Goal: Task Accomplishment & Management: Use online tool/utility

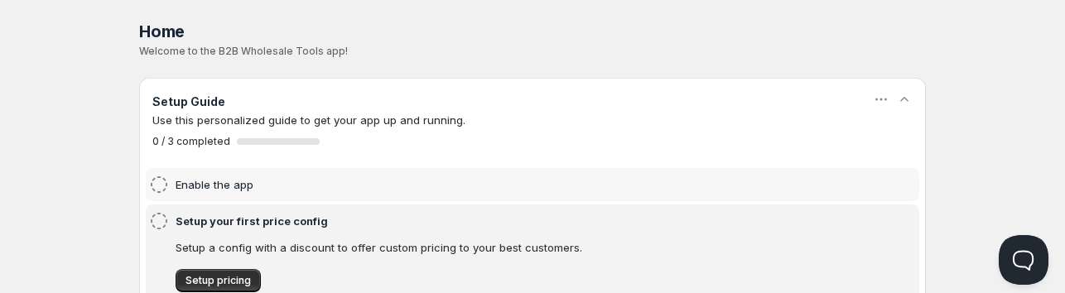
click at [172, 181] on div "Enable the app" at bounding box center [532, 185] width 767 height 20
click at [174, 184] on div "Enable the app" at bounding box center [532, 185] width 767 height 20
click at [198, 186] on h4 "Enable the app" at bounding box center [508, 184] width 664 height 17
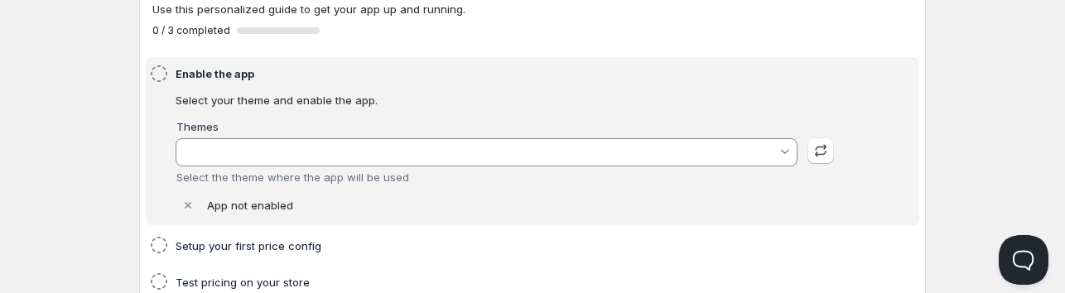
scroll to position [116, 0]
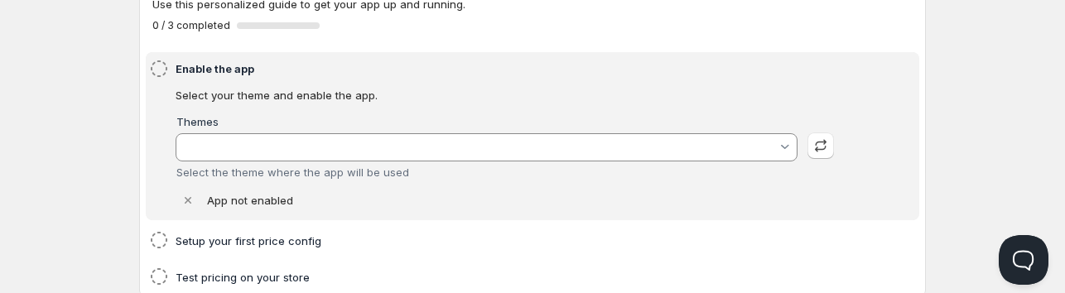
type input "Savor"
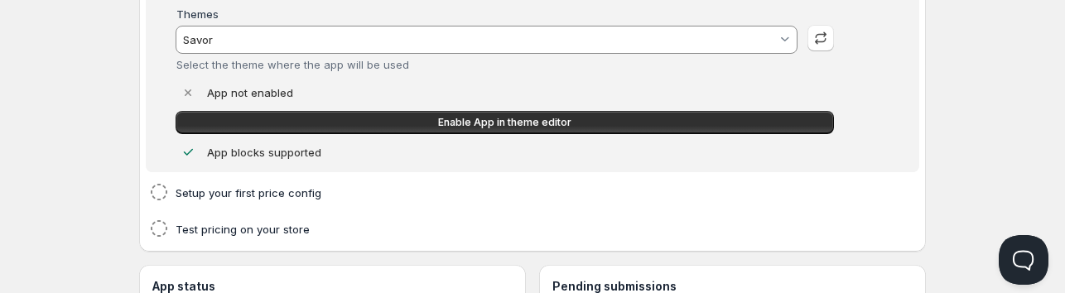
scroll to position [227, 0]
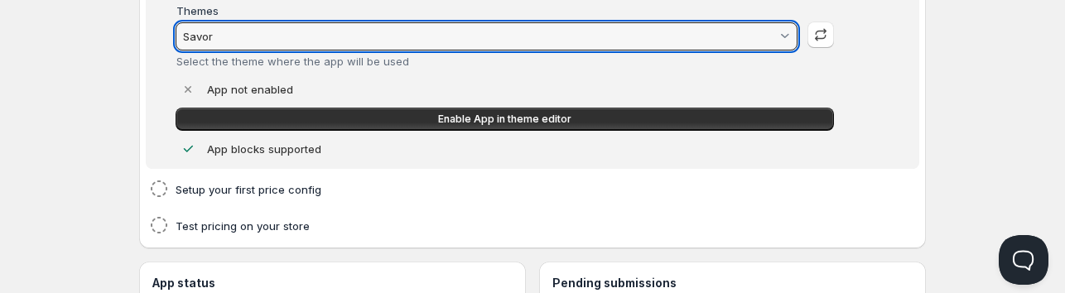
click at [333, 36] on input "Savor" at bounding box center [479, 36] width 597 height 27
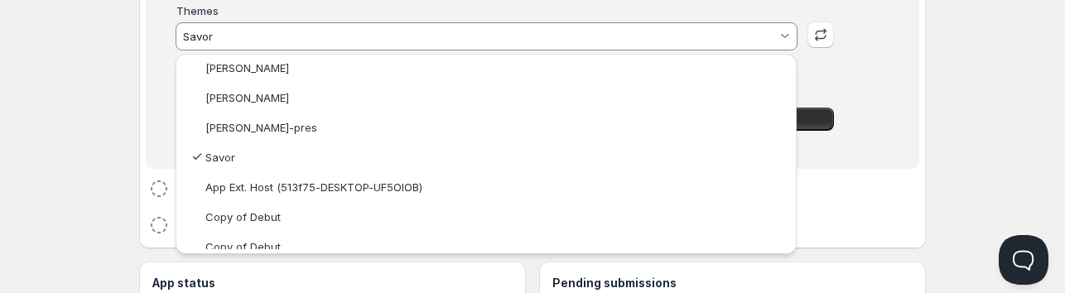
scroll to position [442, 0]
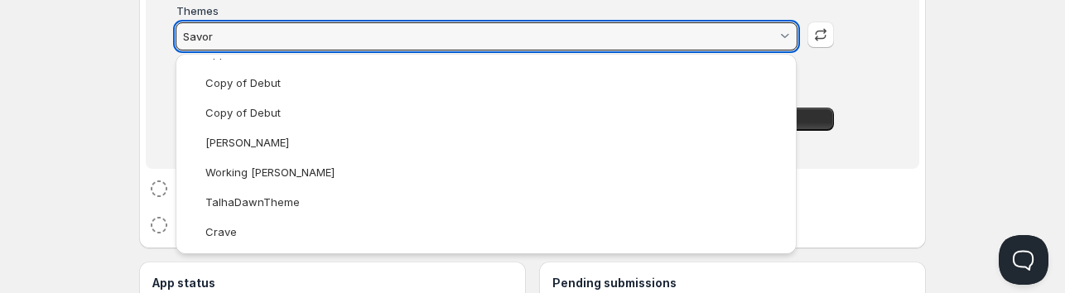
click at [91, 167] on html "Home Pricing Price lists Forms Submissions Settings Features Plans Home. This p…" at bounding box center [532, 157] width 1065 height 768
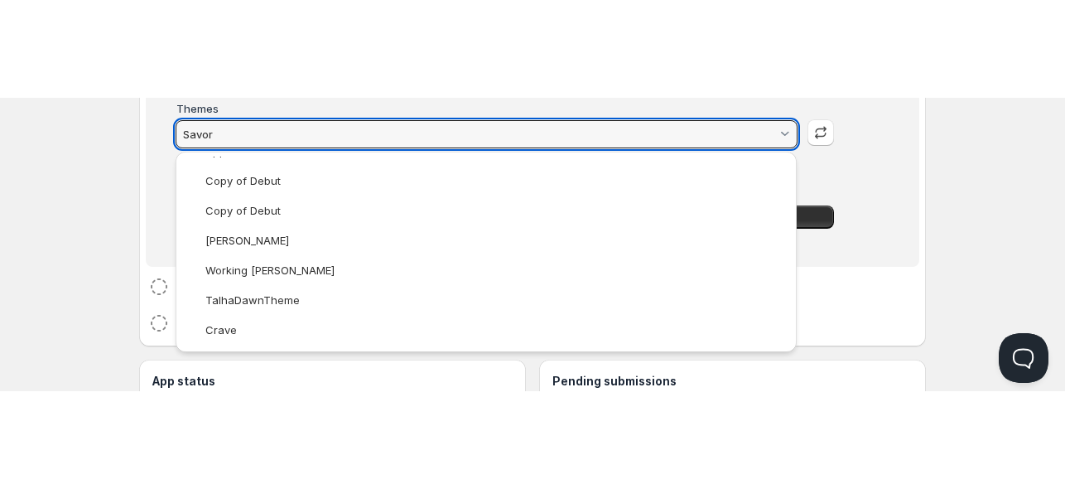
scroll to position [0, 0]
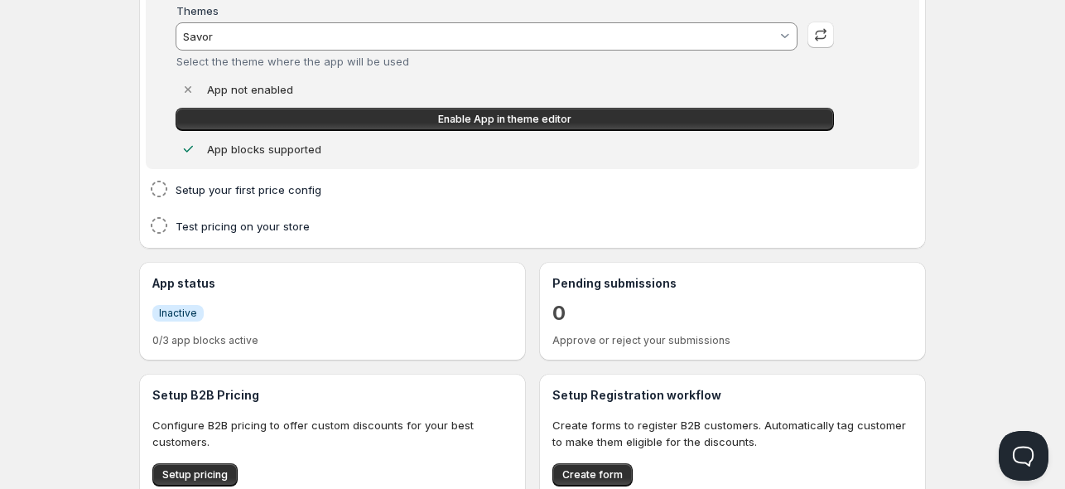
click at [1057, 292] on div "Home Pricing Price lists Forms Submissions Settings Features Plans Home. This p…" at bounding box center [532, 157] width 1065 height 768
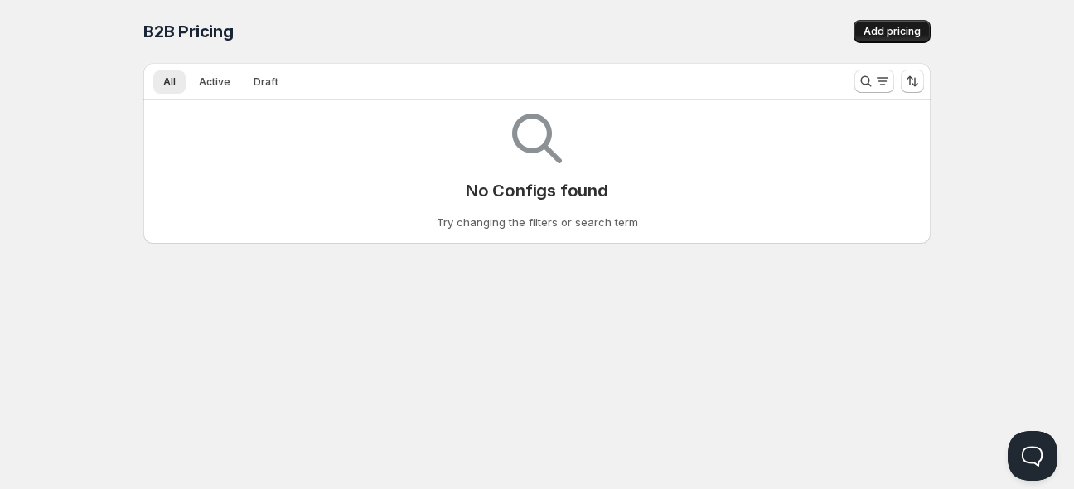
click at [874, 37] on span "Add pricing" at bounding box center [891, 31] width 57 height 13
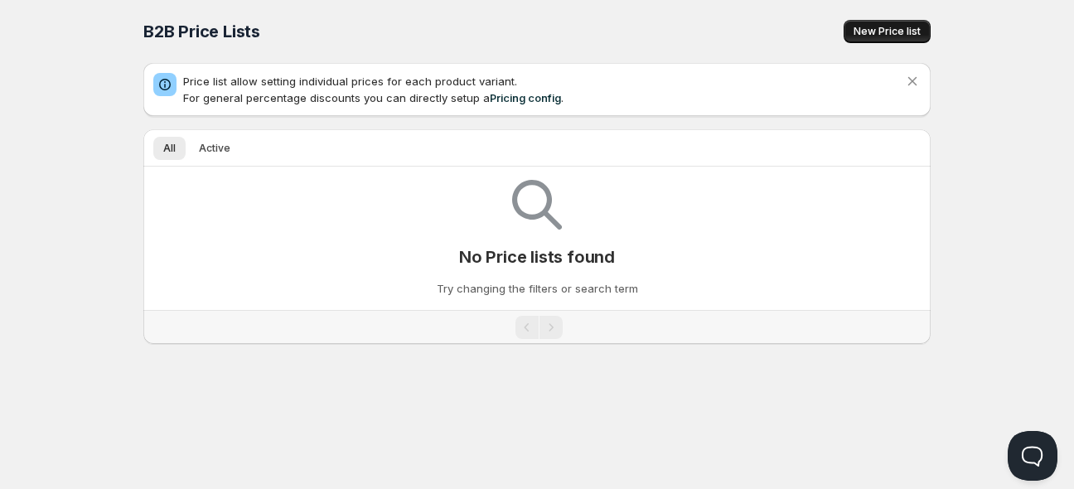
click at [894, 29] on span "New Price list" at bounding box center [886, 31] width 67 height 13
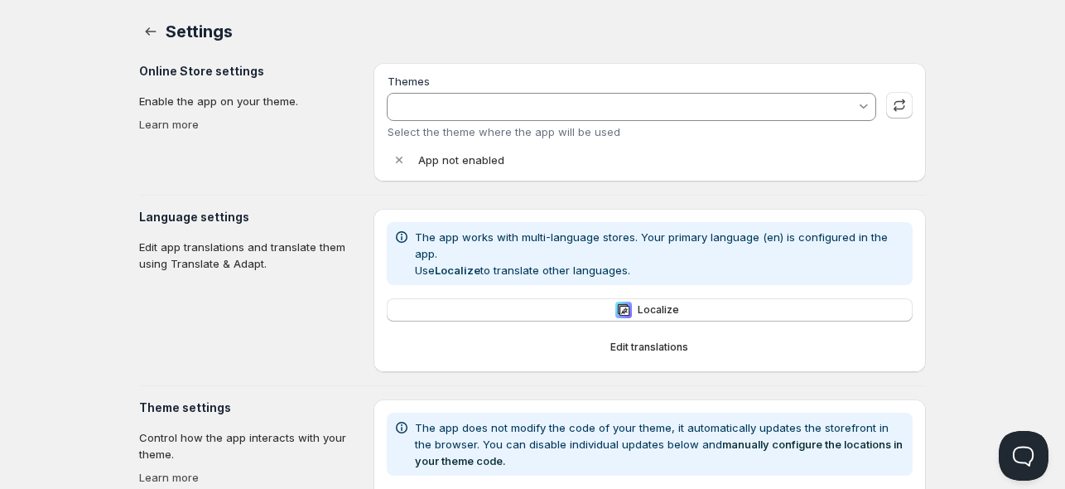
type input "Savor"
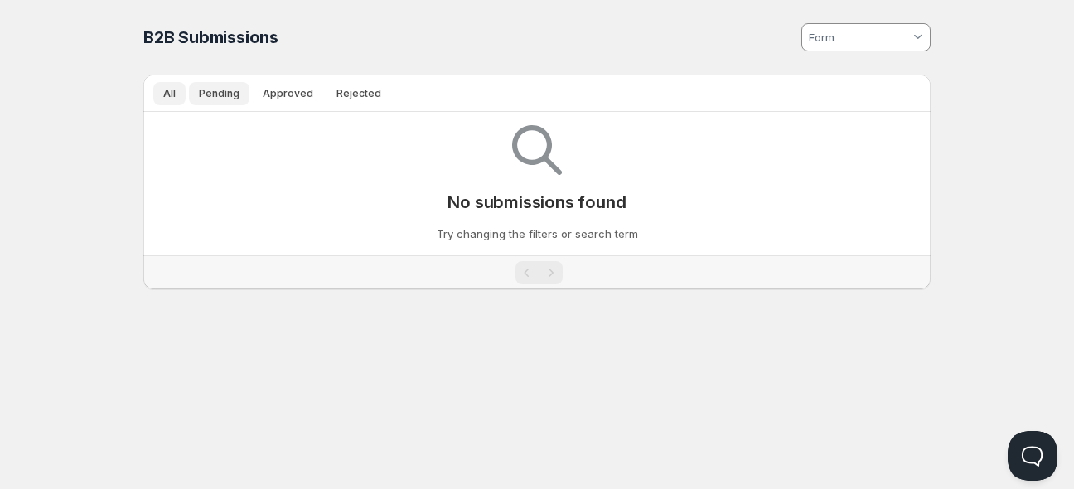
click at [231, 85] on button "Pending" at bounding box center [219, 93] width 60 height 23
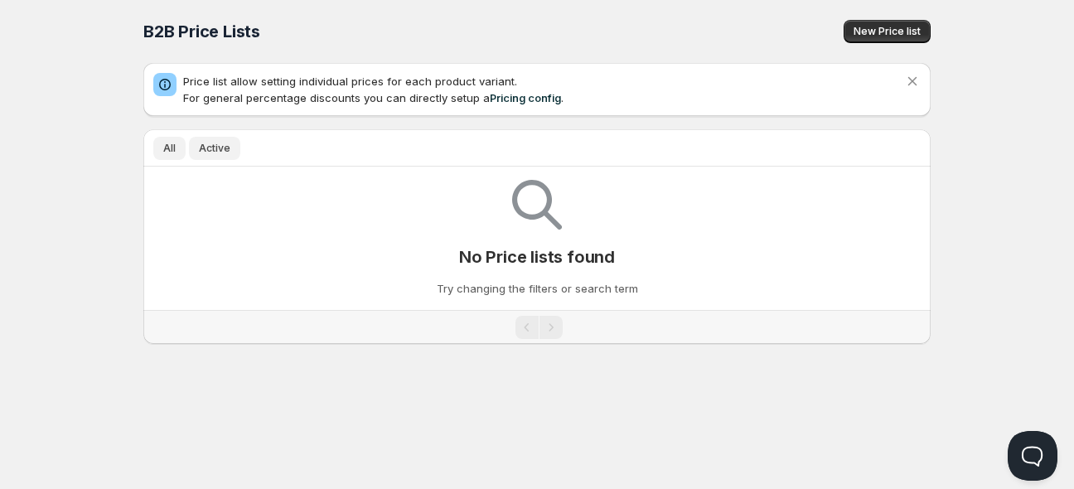
click at [217, 145] on span "Active" at bounding box center [214, 148] width 31 height 13
click at [168, 145] on span "All" at bounding box center [169, 148] width 12 height 13
click at [911, 22] on button "New Price list" at bounding box center [886, 31] width 87 height 23
